Goal: Navigation & Orientation: Find specific page/section

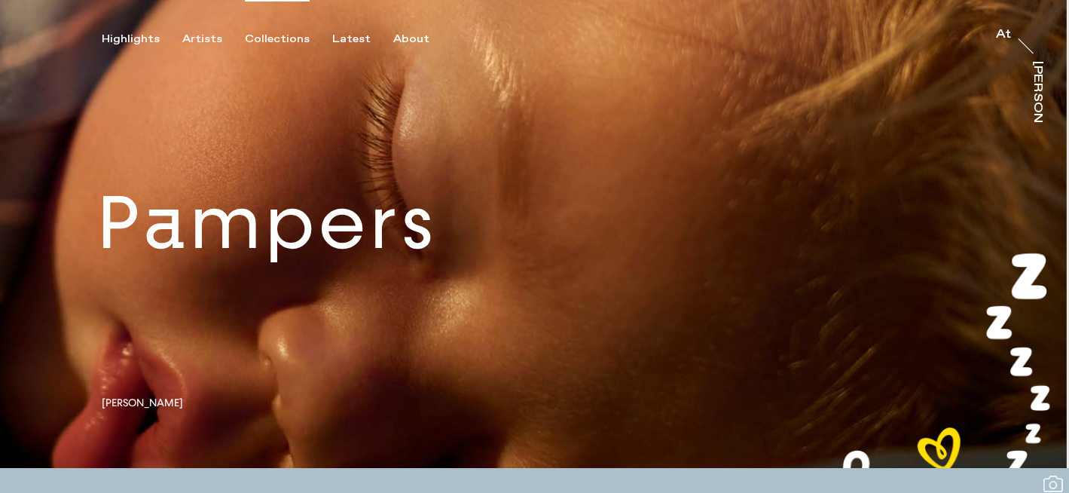
click at [252, 37] on div "Collections" at bounding box center [277, 39] width 65 height 14
click at [264, 39] on div "Collections" at bounding box center [277, 39] width 65 height 14
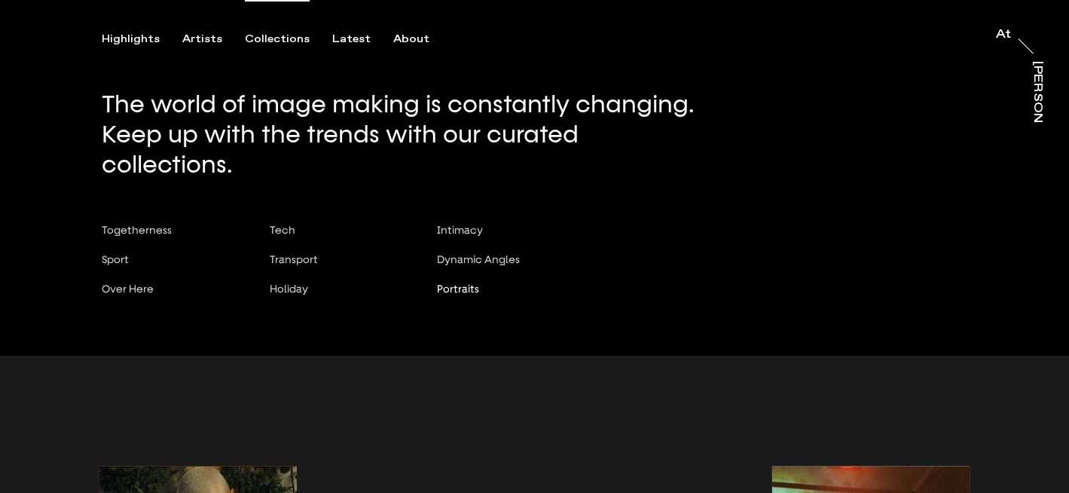
click at [453, 282] on span "Portraits" at bounding box center [458, 288] width 42 height 12
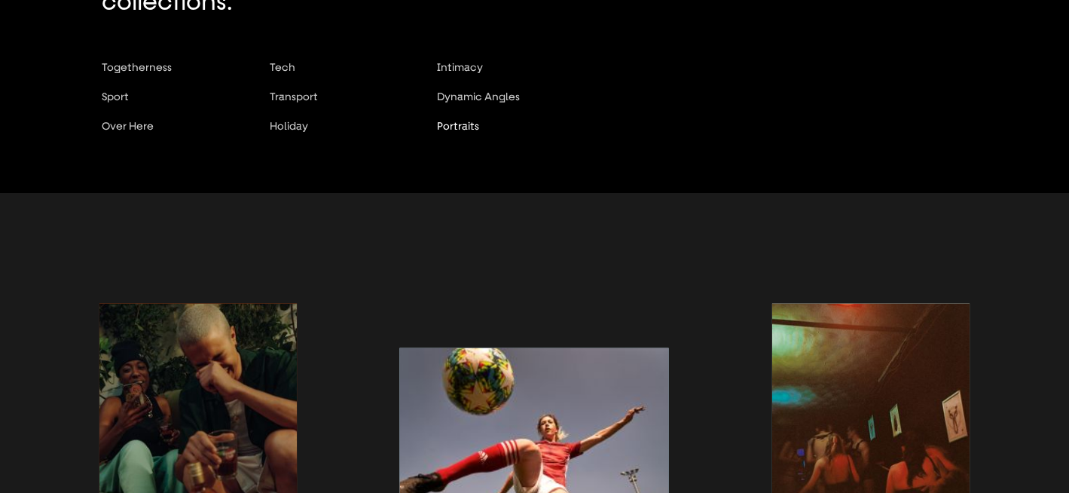
scroll to position [173, 0]
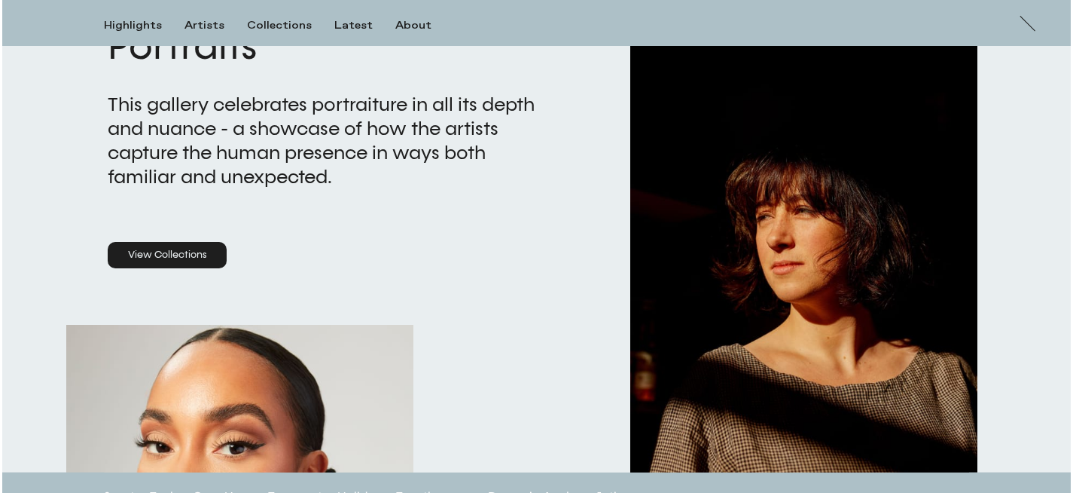
scroll to position [319, 0]
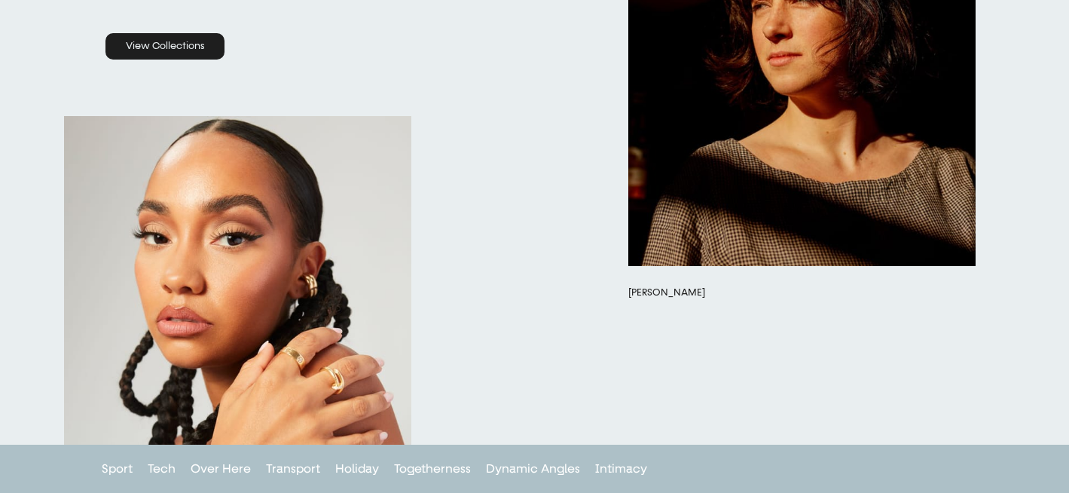
click at [676, 253] on button "button" at bounding box center [801, 48] width 347 height 434
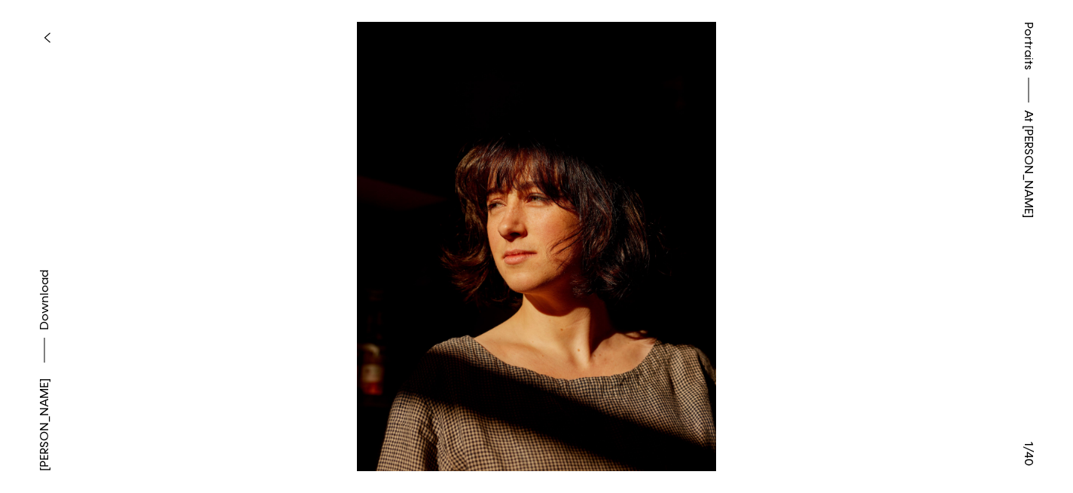
click at [697, 264] on img at bounding box center [536, 246] width 923 height 449
click at [764, 259] on img at bounding box center [536, 246] width 923 height 449
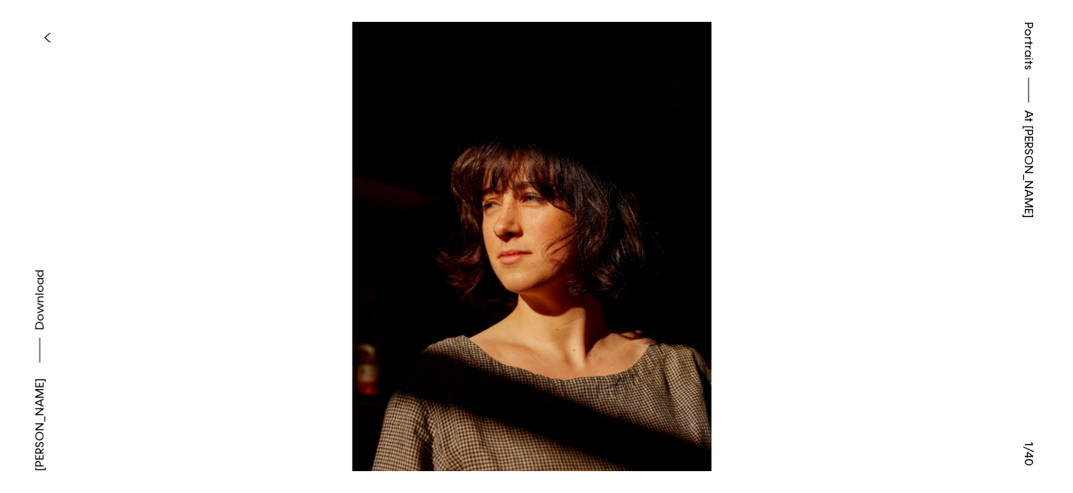
click at [635, 229] on button at bounding box center [805, 123] width 537 height 246
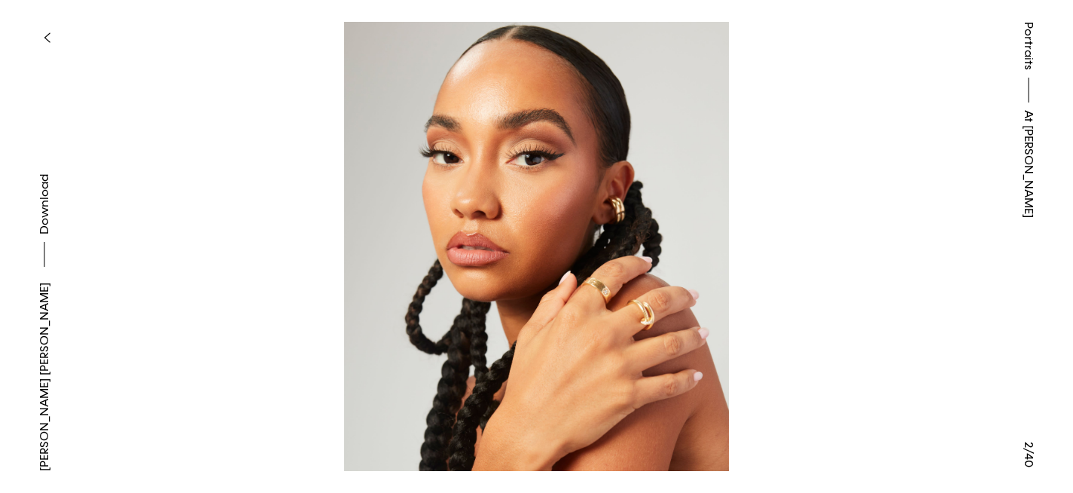
click at [72, 193] on button at bounding box center [268, 123] width 537 height 246
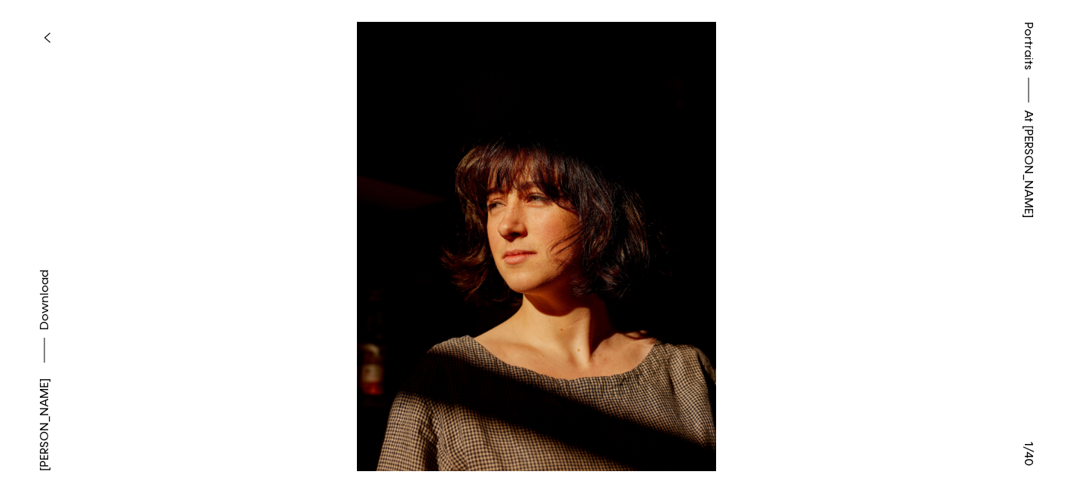
click at [46, 427] on link "[PERSON_NAME]" at bounding box center [44, 424] width 18 height 93
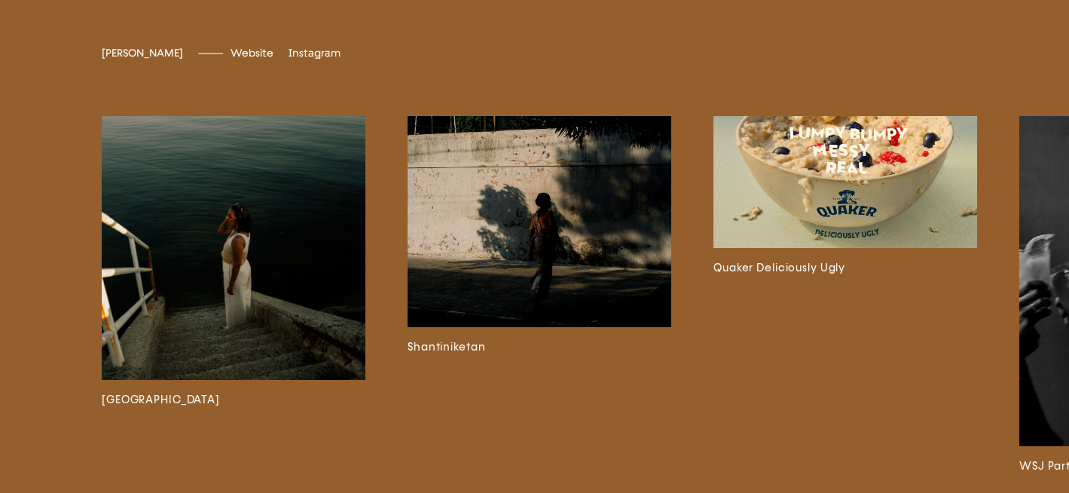
scroll to position [3441, 0]
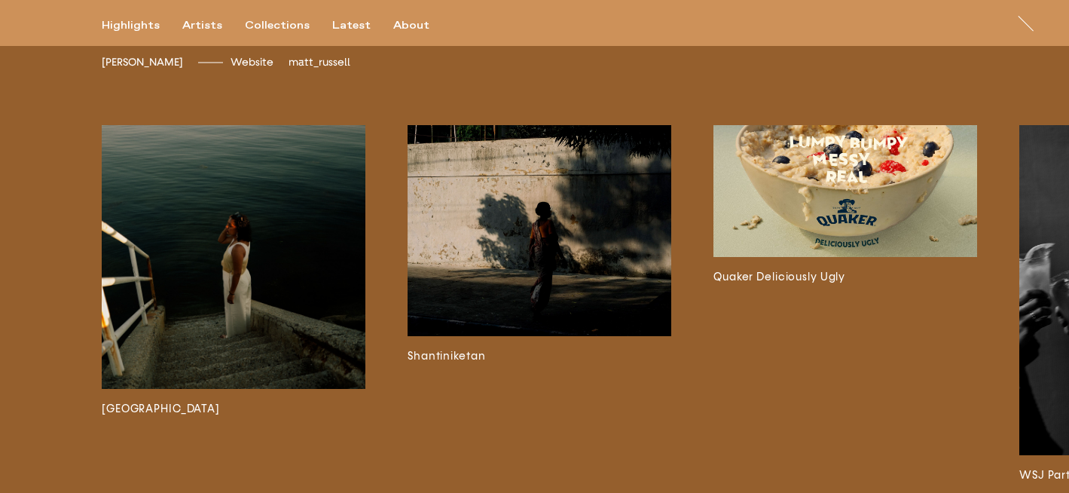
click at [302, 69] on span "matt_russell" at bounding box center [319, 62] width 62 height 13
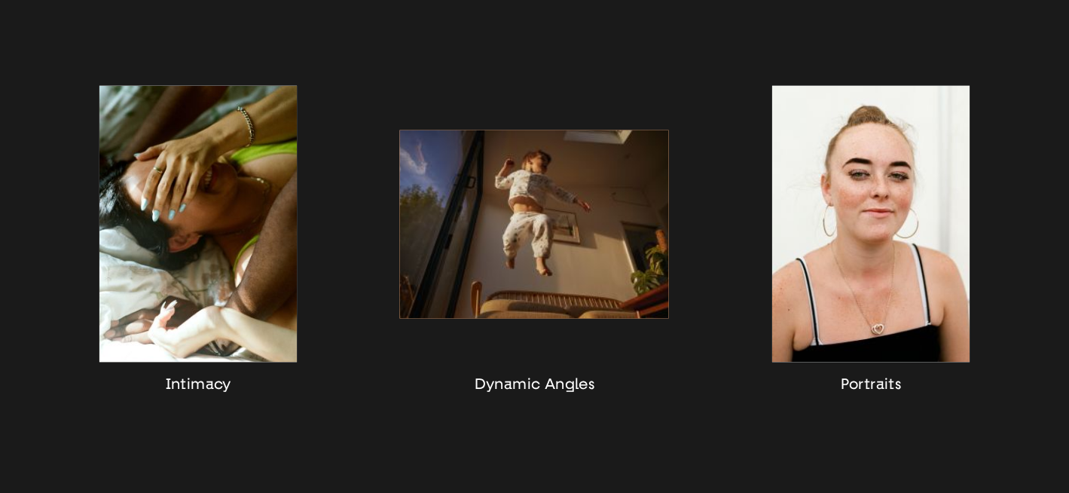
scroll to position [1300, 0]
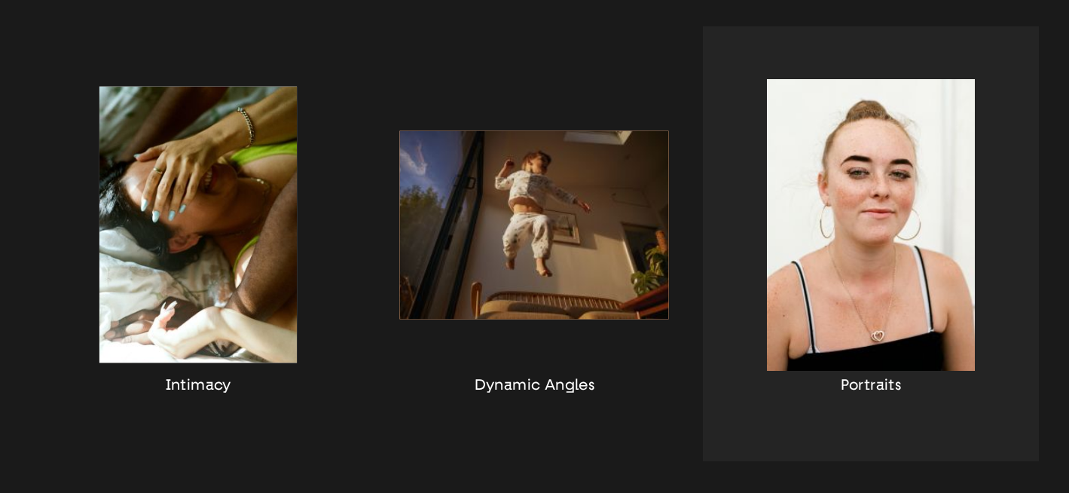
click at [838, 235] on div "button" at bounding box center [871, 243] width 336 height 434
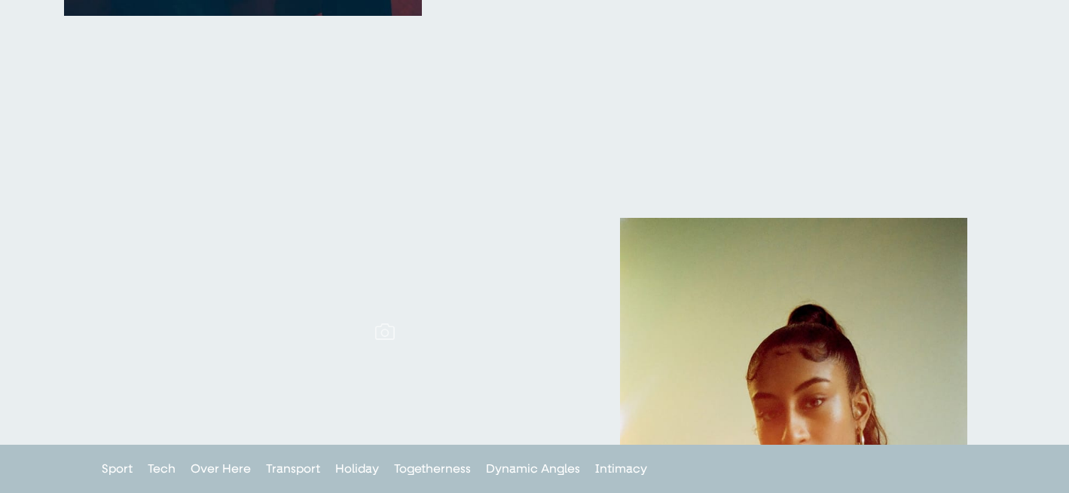
scroll to position [4918, 0]
